Goal: Check status: Check status

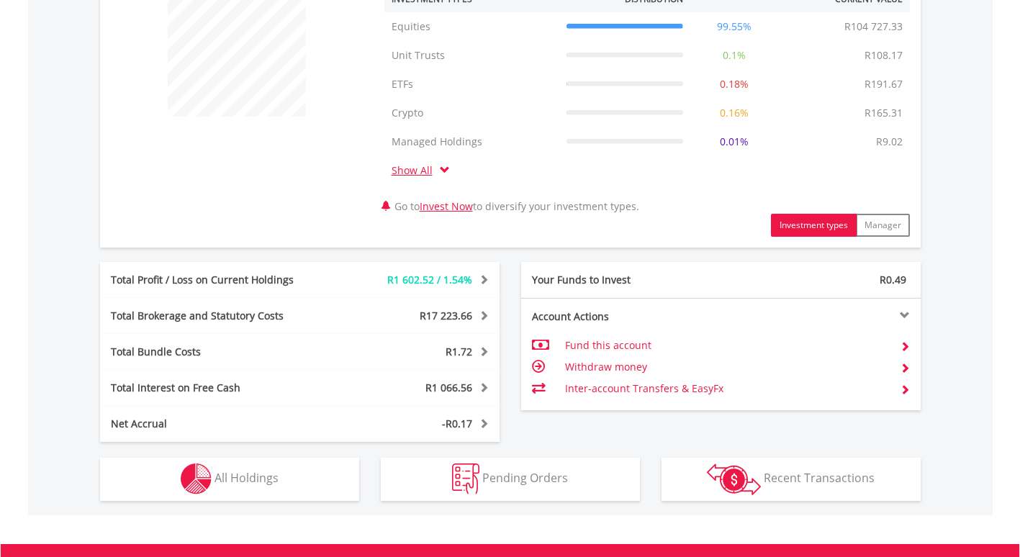
scroll to position [729, 0]
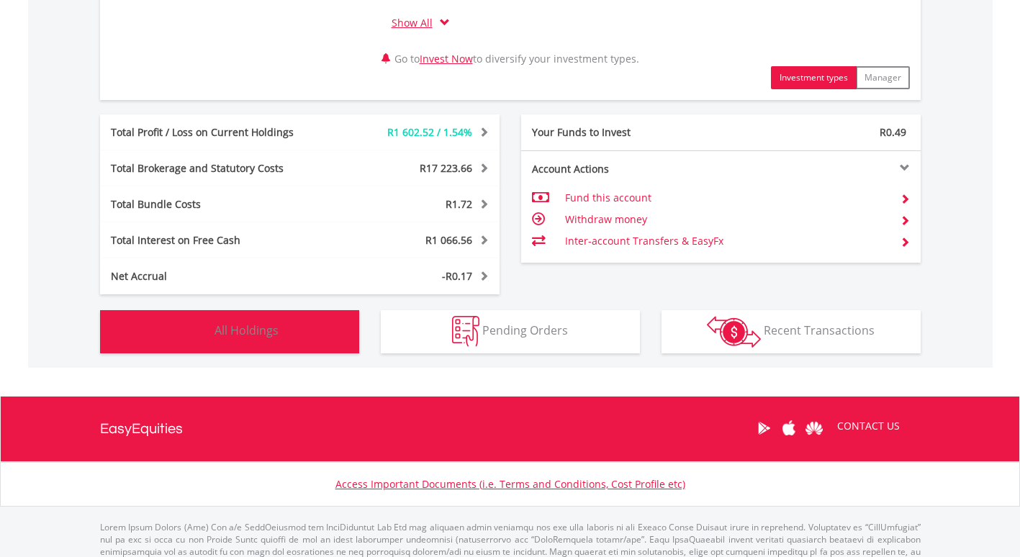
click at [236, 333] on span "All Holdings" at bounding box center [247, 331] width 64 height 16
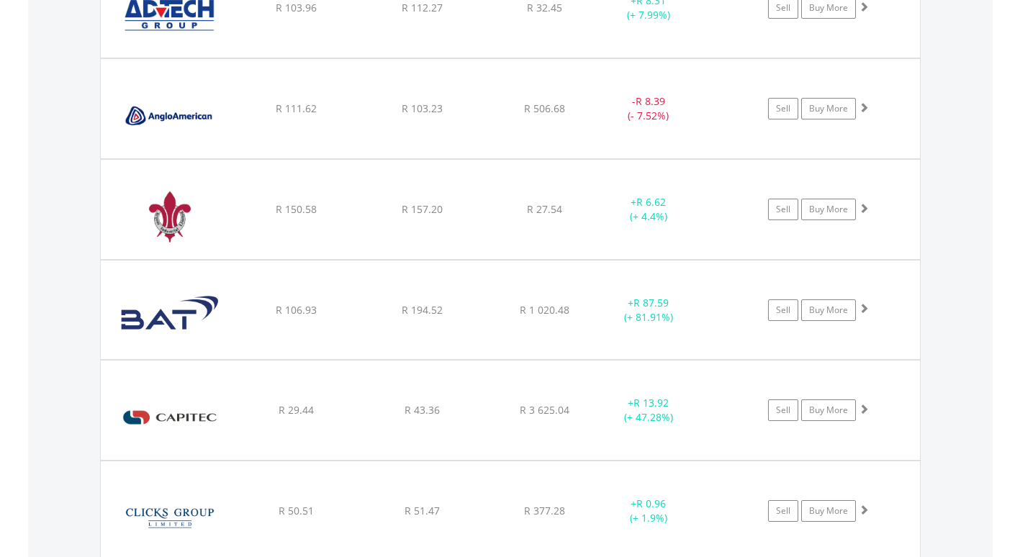
scroll to position [1242, 0]
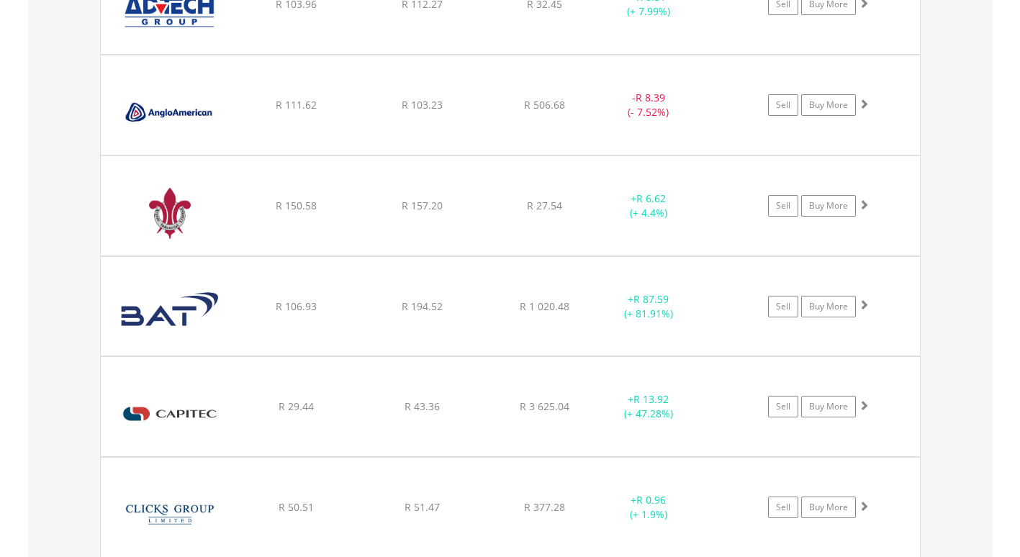
drag, startPoint x: 1022, startPoint y: 183, endPoint x: 1020, endPoint y: 104, distance: 79.2
drag, startPoint x: 1020, startPoint y: 104, endPoint x: 979, endPoint y: 104, distance: 41.0
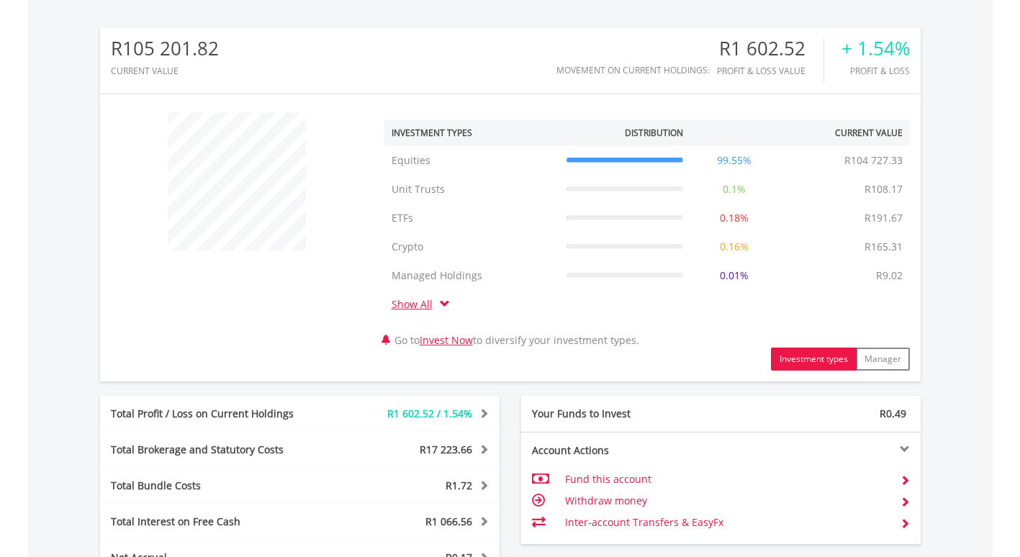
scroll to position [0, 0]
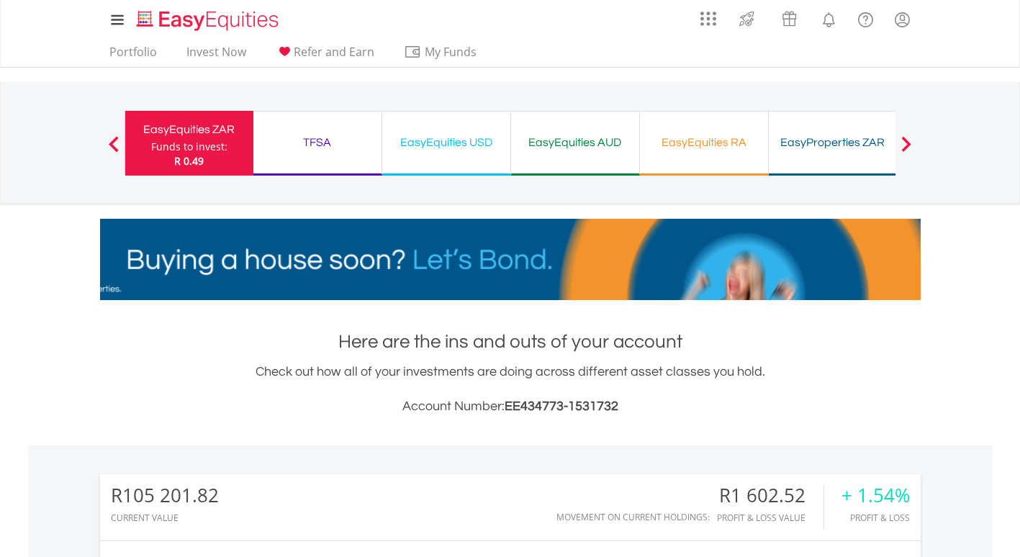
click at [318, 141] on div "TFSA" at bounding box center [317, 142] width 111 height 20
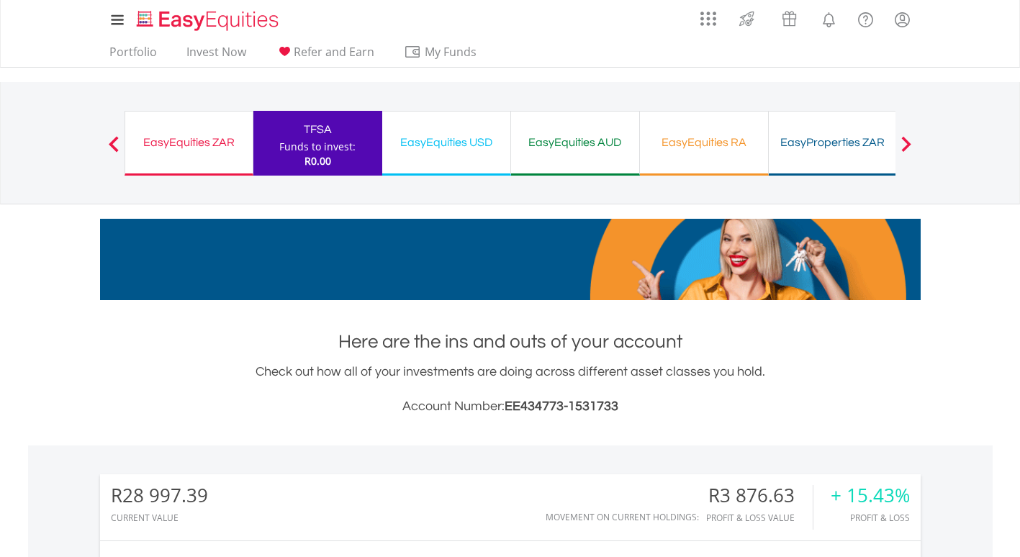
scroll to position [138, 274]
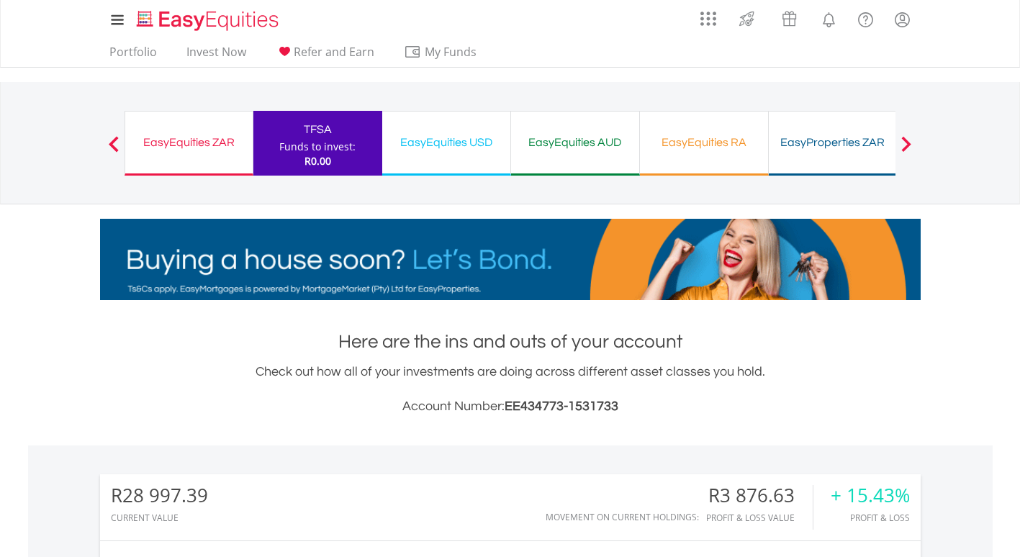
click at [176, 135] on div "EasyEquities ZAR" at bounding box center [189, 142] width 110 height 20
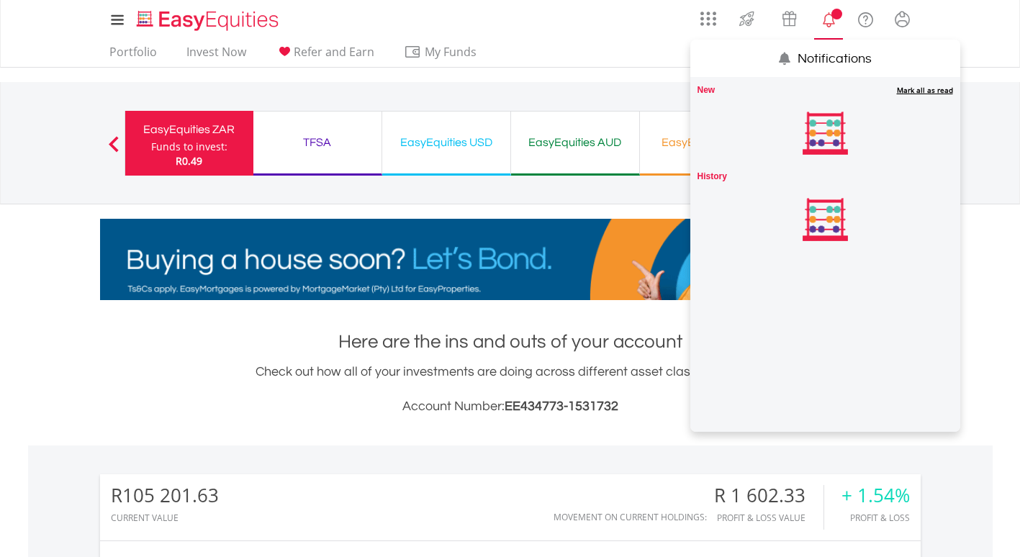
scroll to position [138, 274]
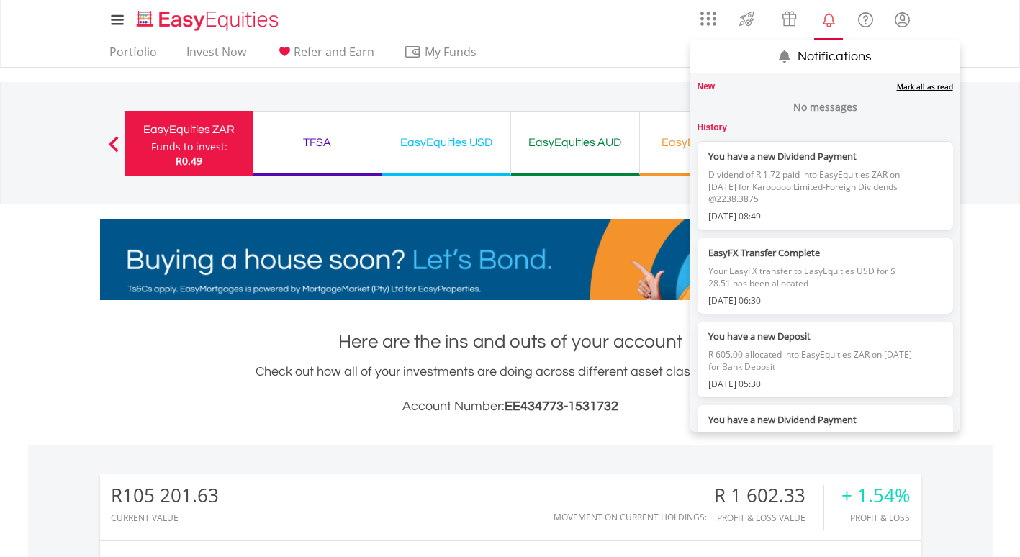
click at [912, 84] on link "Mark all as read" at bounding box center [925, 86] width 56 height 10
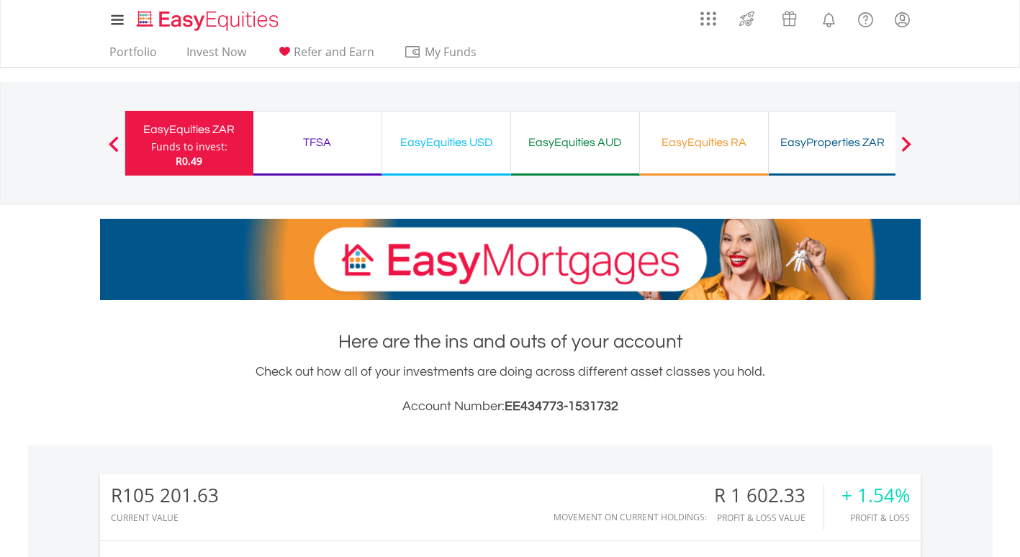
click at [314, 134] on div "TFSA" at bounding box center [317, 142] width 111 height 20
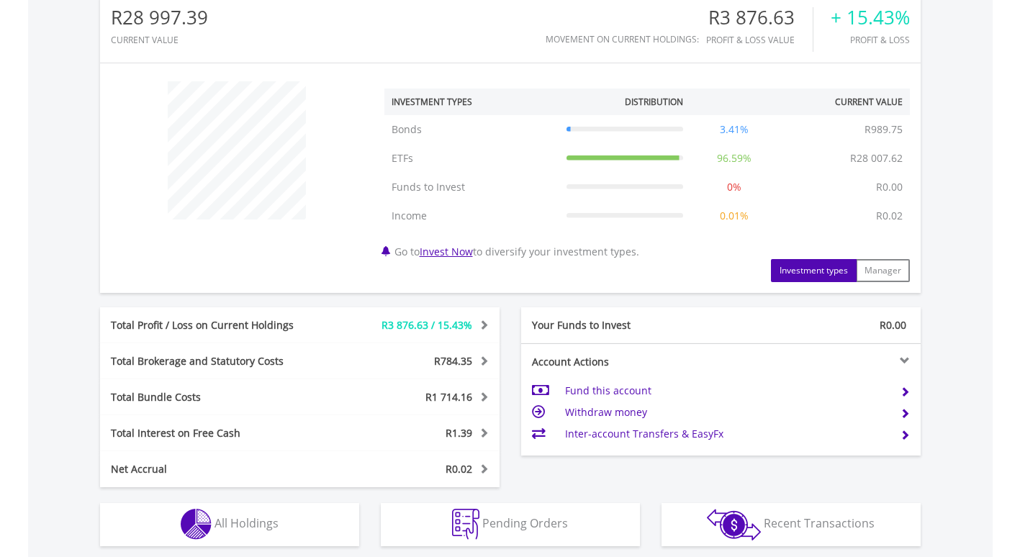
scroll to position [604, 0]
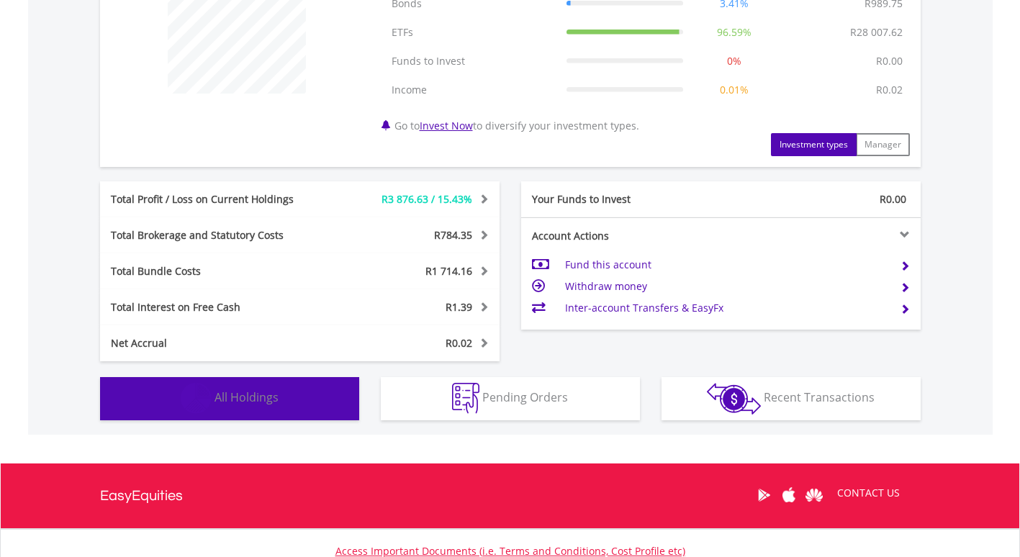
click at [237, 401] on span "All Holdings" at bounding box center [247, 398] width 64 height 16
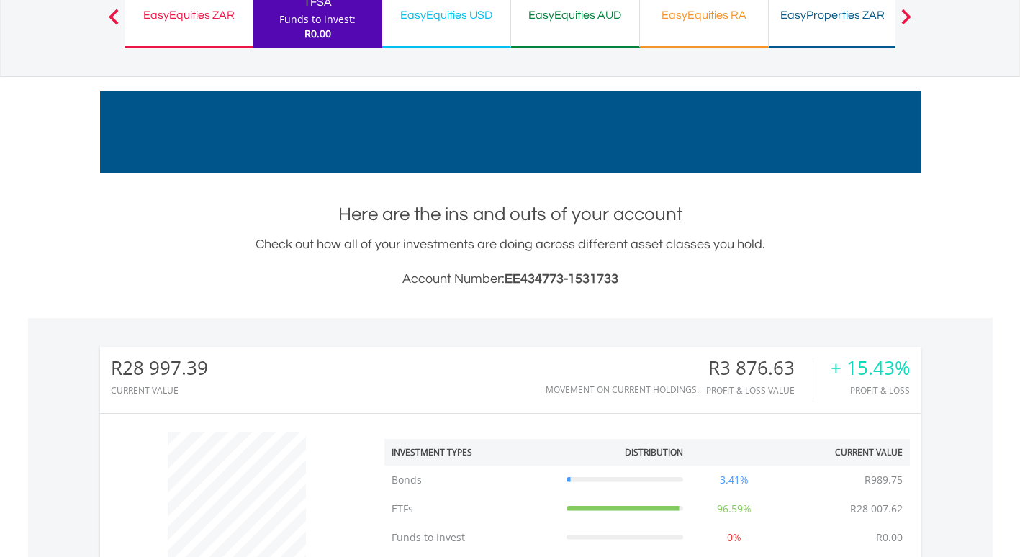
scroll to position [0, 0]
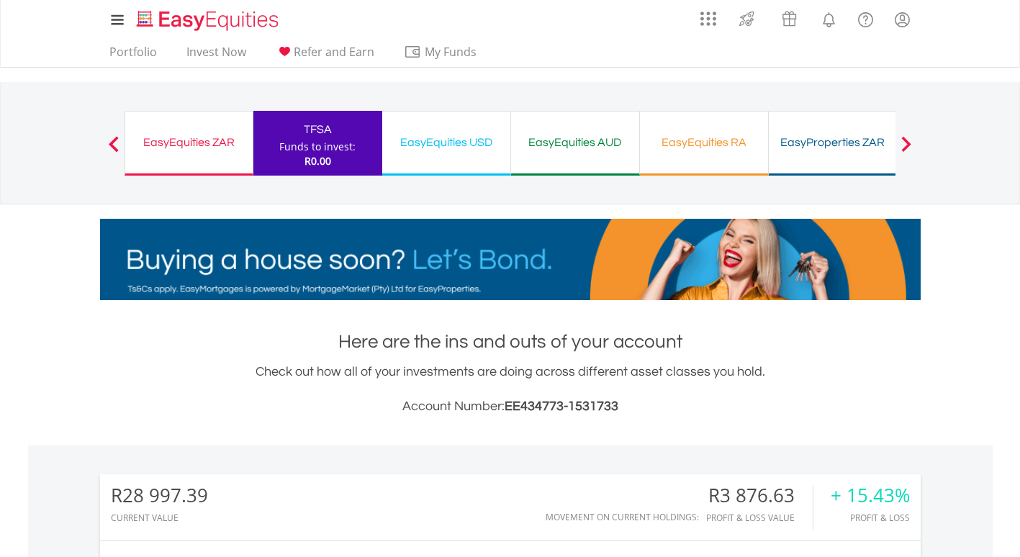
click at [442, 140] on div "EasyEquities USD" at bounding box center [446, 142] width 111 height 20
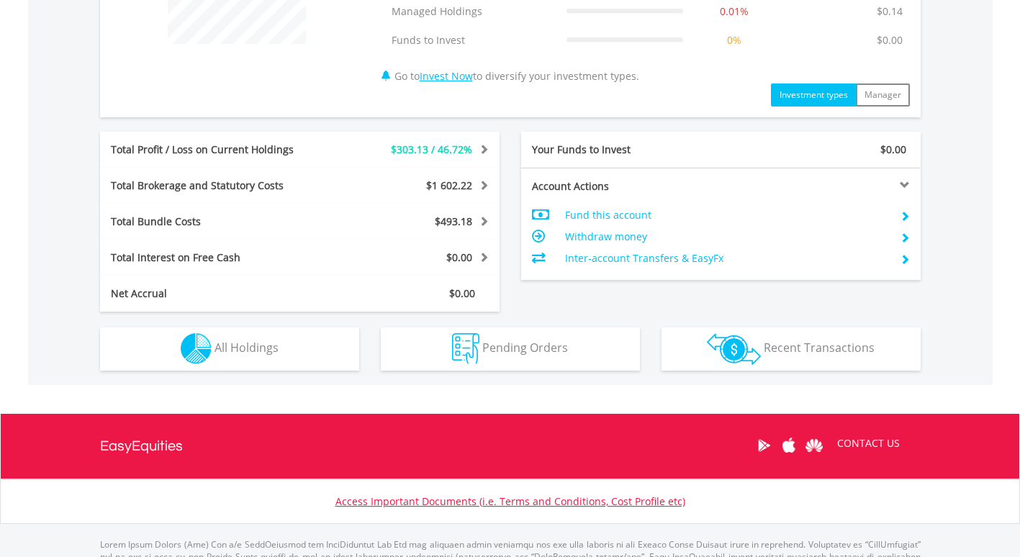
scroll to position [718, 0]
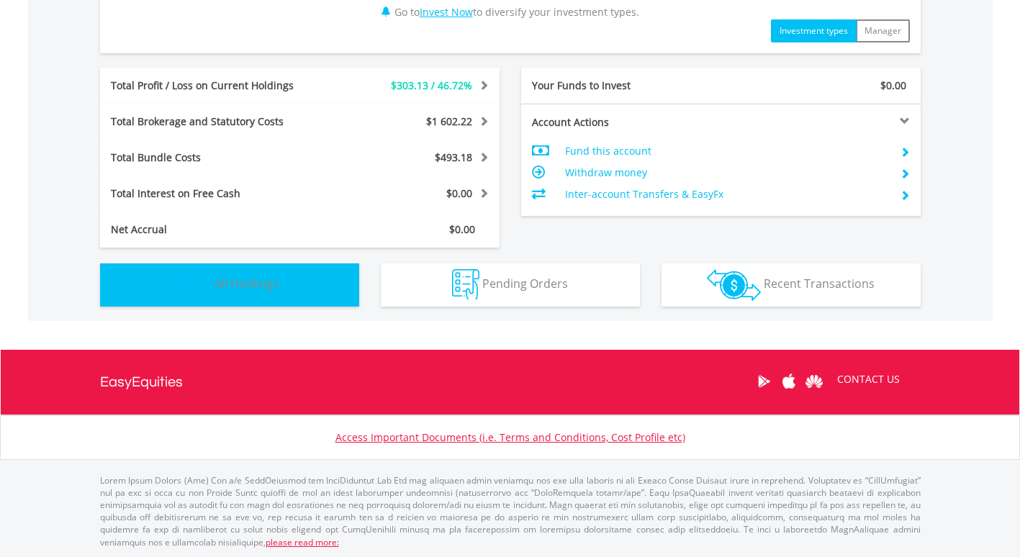
click at [253, 293] on button "Holdings All Holdings" at bounding box center [229, 285] width 259 height 43
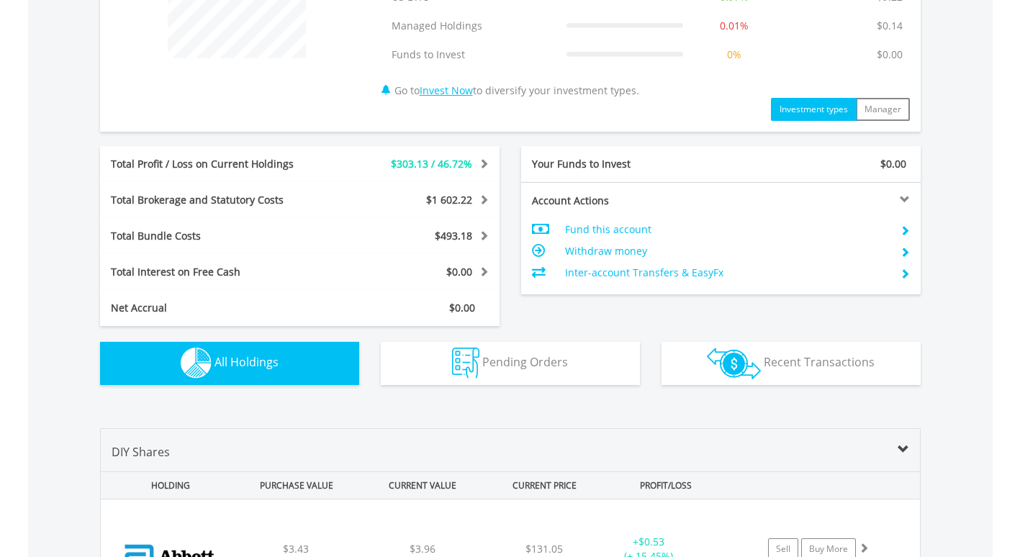
scroll to position [0, 0]
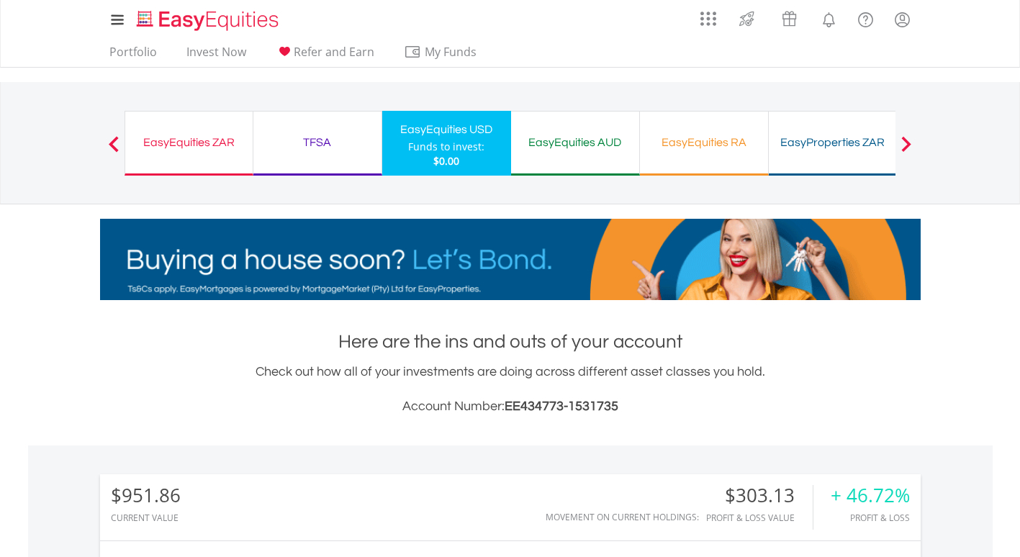
click at [590, 141] on div "EasyEquities AUD" at bounding box center [575, 142] width 111 height 20
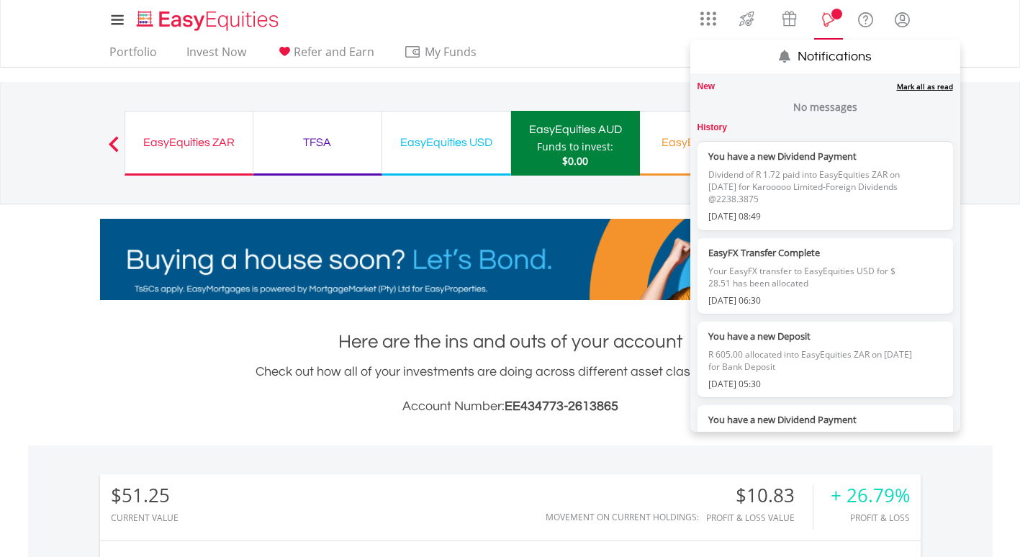
scroll to position [138, 274]
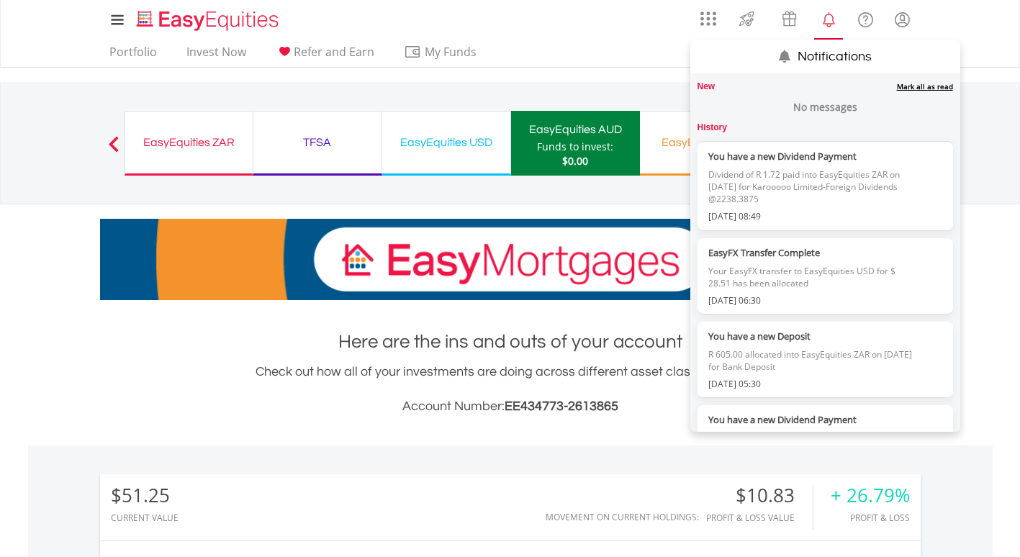
click at [917, 86] on link "Mark all as read" at bounding box center [925, 86] width 56 height 10
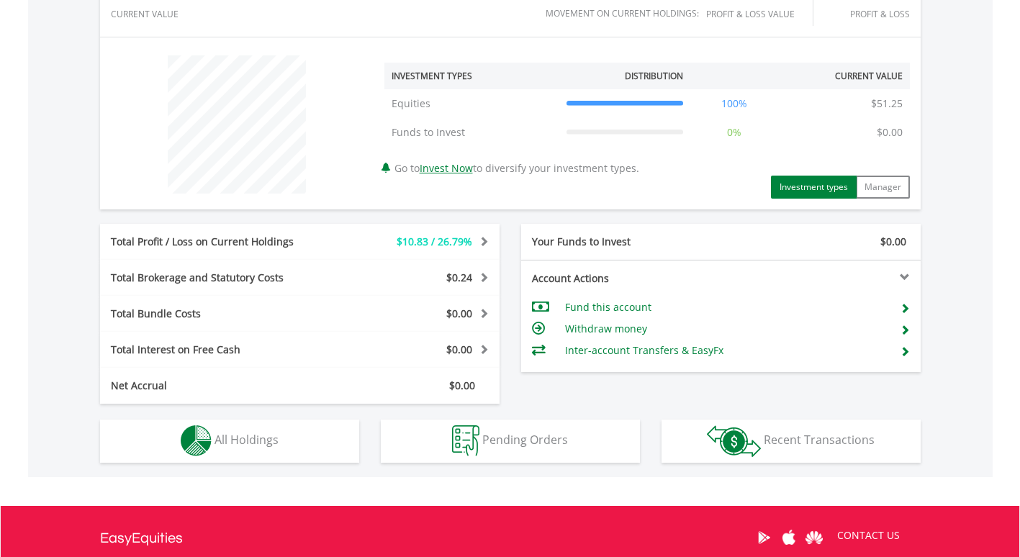
scroll to position [556, 0]
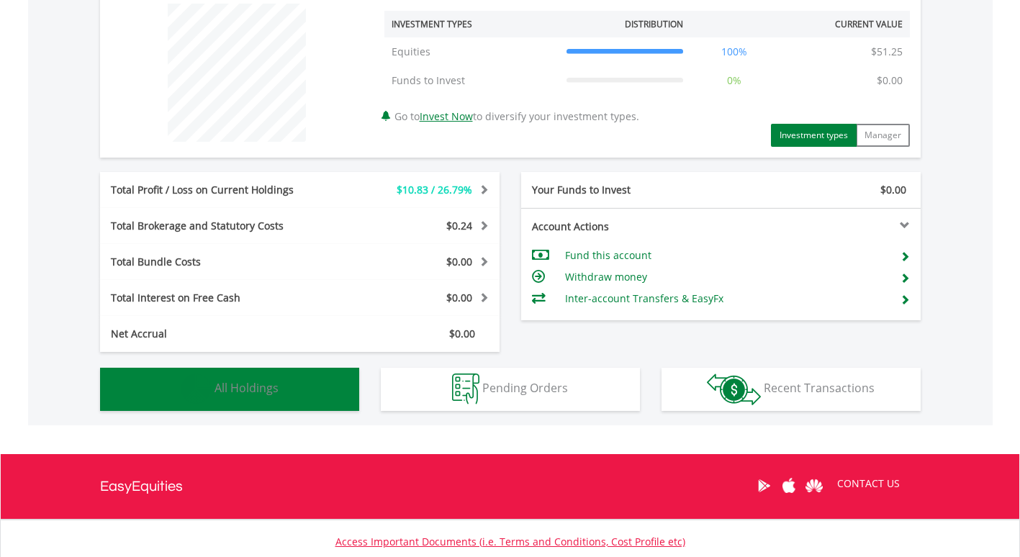
click at [304, 399] on button "Holdings All Holdings" at bounding box center [229, 389] width 259 height 43
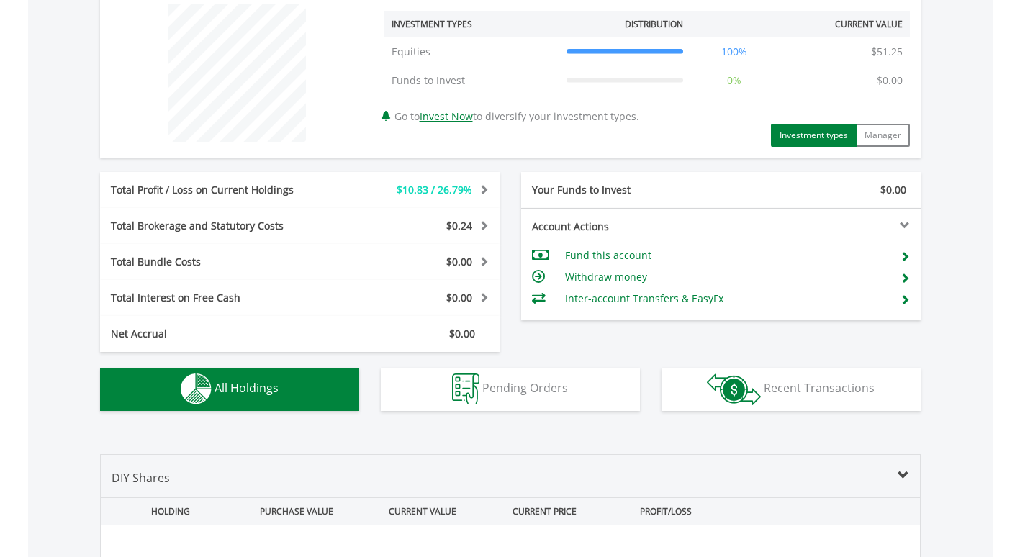
scroll to position [899, 0]
